Goal: Navigation & Orientation: Go to known website

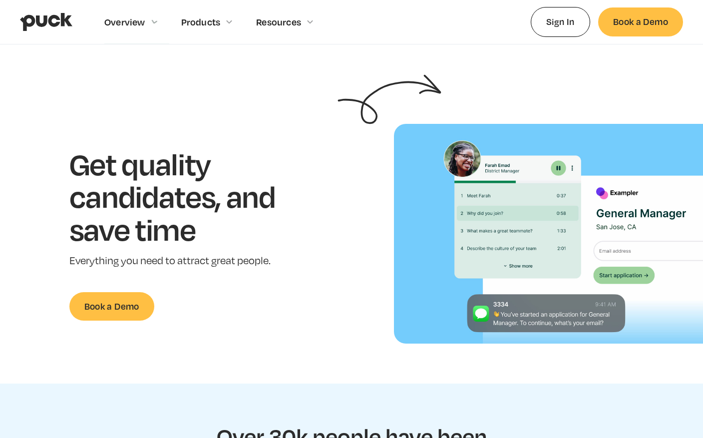
click at [68, 21] on img "home" at bounding box center [46, 21] width 52 height 19
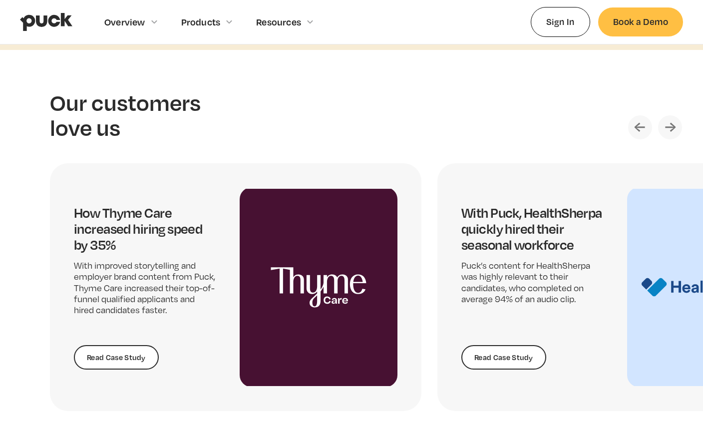
scroll to position [1969, 0]
